Goal: Find specific page/section: Find specific page/section

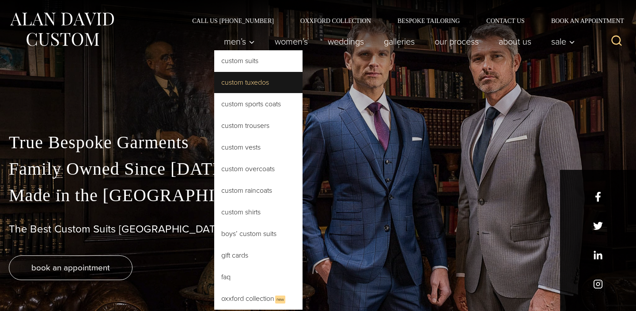
click at [224, 80] on link "Custom Tuxedos" at bounding box center [258, 82] width 88 height 21
